Goal: Transaction & Acquisition: Subscribe to service/newsletter

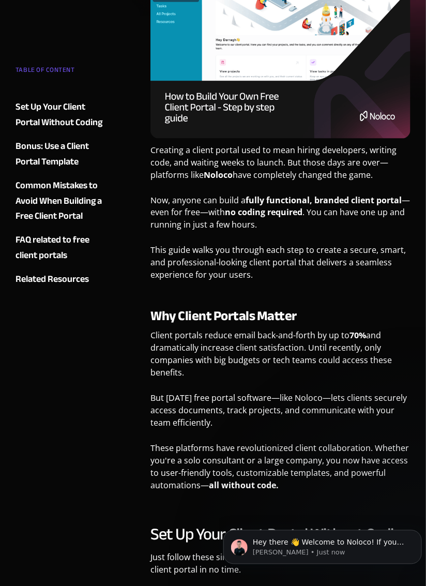
scroll to position [245, 0]
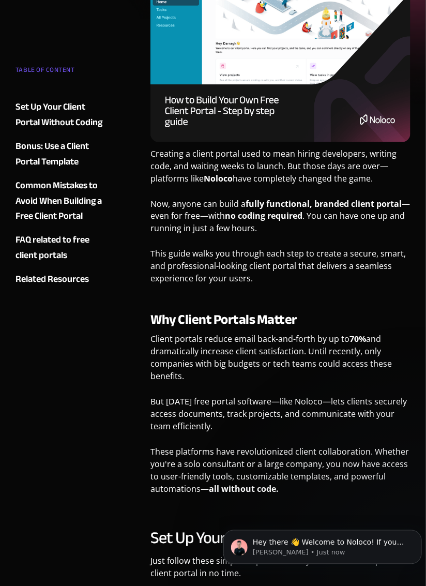
click at [27, 107] on div "Set Up Your Client Portal Without Coding" at bounding box center [61, 114] width 91 height 31
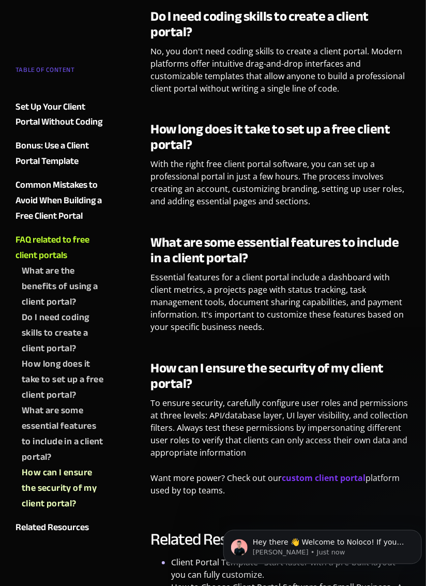
scroll to position [4899, 0]
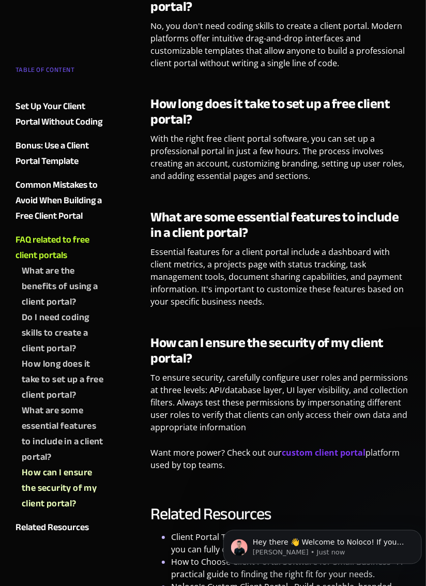
click at [28, 112] on div "Set Up Your Client Portal Without Coding" at bounding box center [61, 114] width 91 height 31
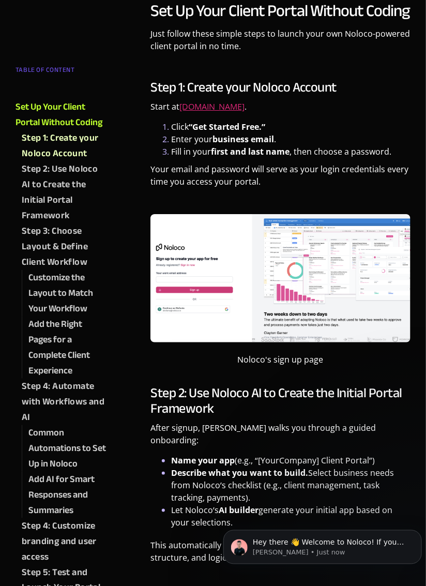
click at [206, 107] on link "Noloco.com" at bounding box center [212, 106] width 65 height 11
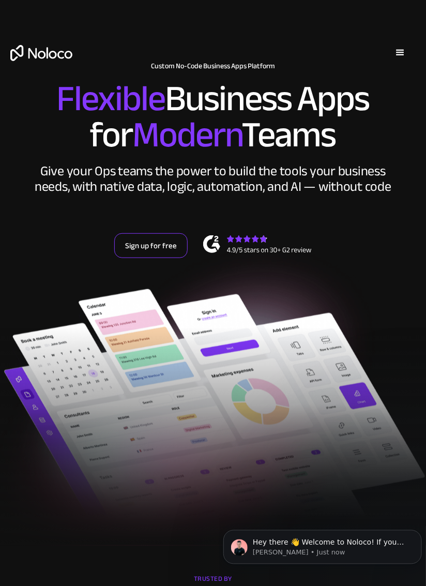
click at [143, 251] on link "Sign up for free" at bounding box center [150, 245] width 73 height 25
click at [133, 250] on link "Sign up for free" at bounding box center [150, 245] width 73 height 25
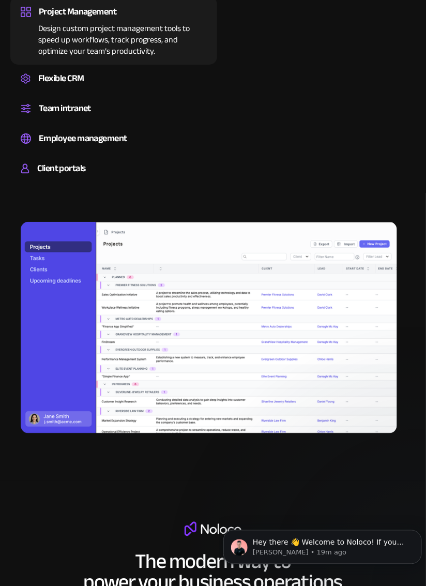
scroll to position [860, 0]
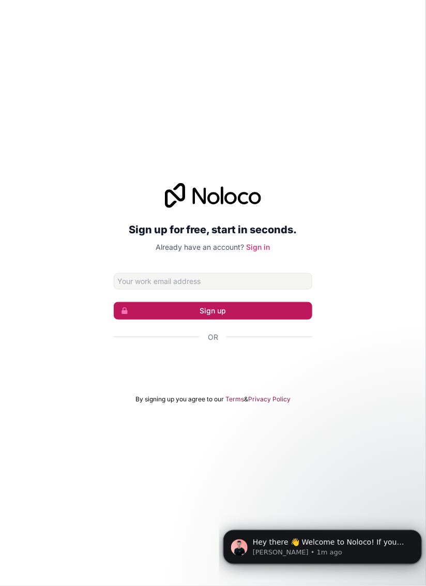
click at [291, 320] on button "Sign up" at bounding box center [213, 311] width 199 height 18
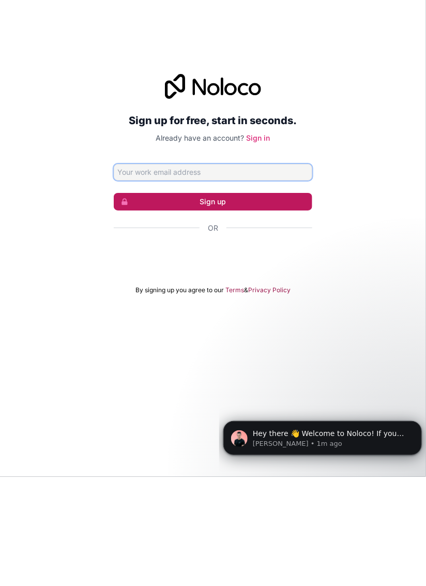
type input "[EMAIL_ADDRESS][DOMAIN_NAME]"
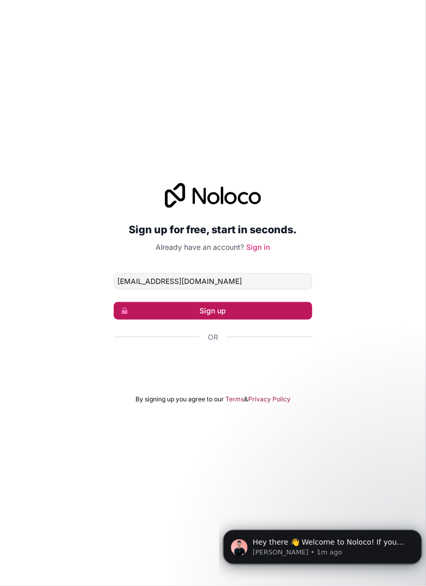
click at [292, 320] on button "Sign up" at bounding box center [213, 311] width 199 height 18
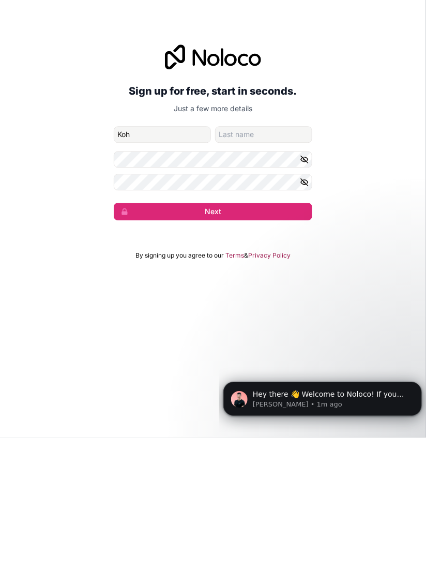
type input "Kohler"
type input "Ventura"
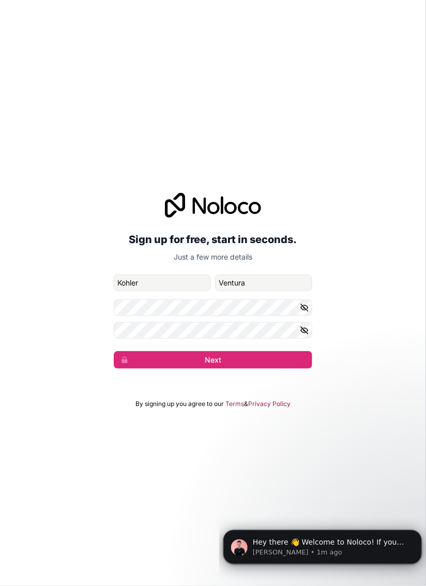
click at [309, 316] on button "button" at bounding box center [306, 308] width 12 height 17
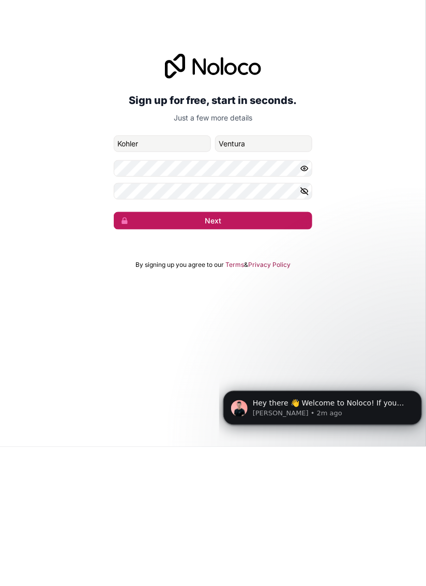
click at [307, 369] on button "Next" at bounding box center [213, 360] width 199 height 18
